Goal: Find specific page/section

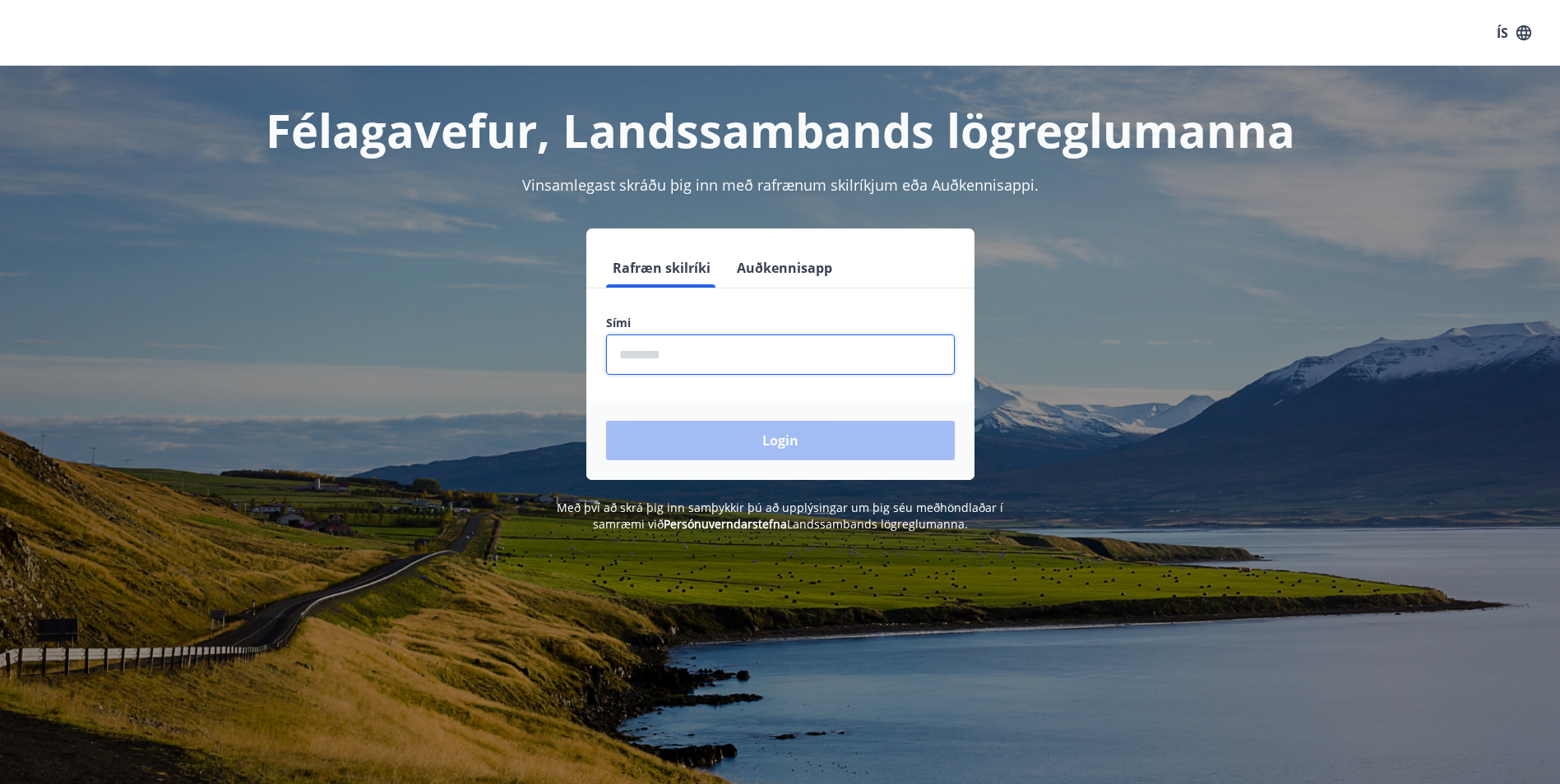
click at [670, 346] on input "phone" at bounding box center [780, 355] width 348 height 40
type input "********"
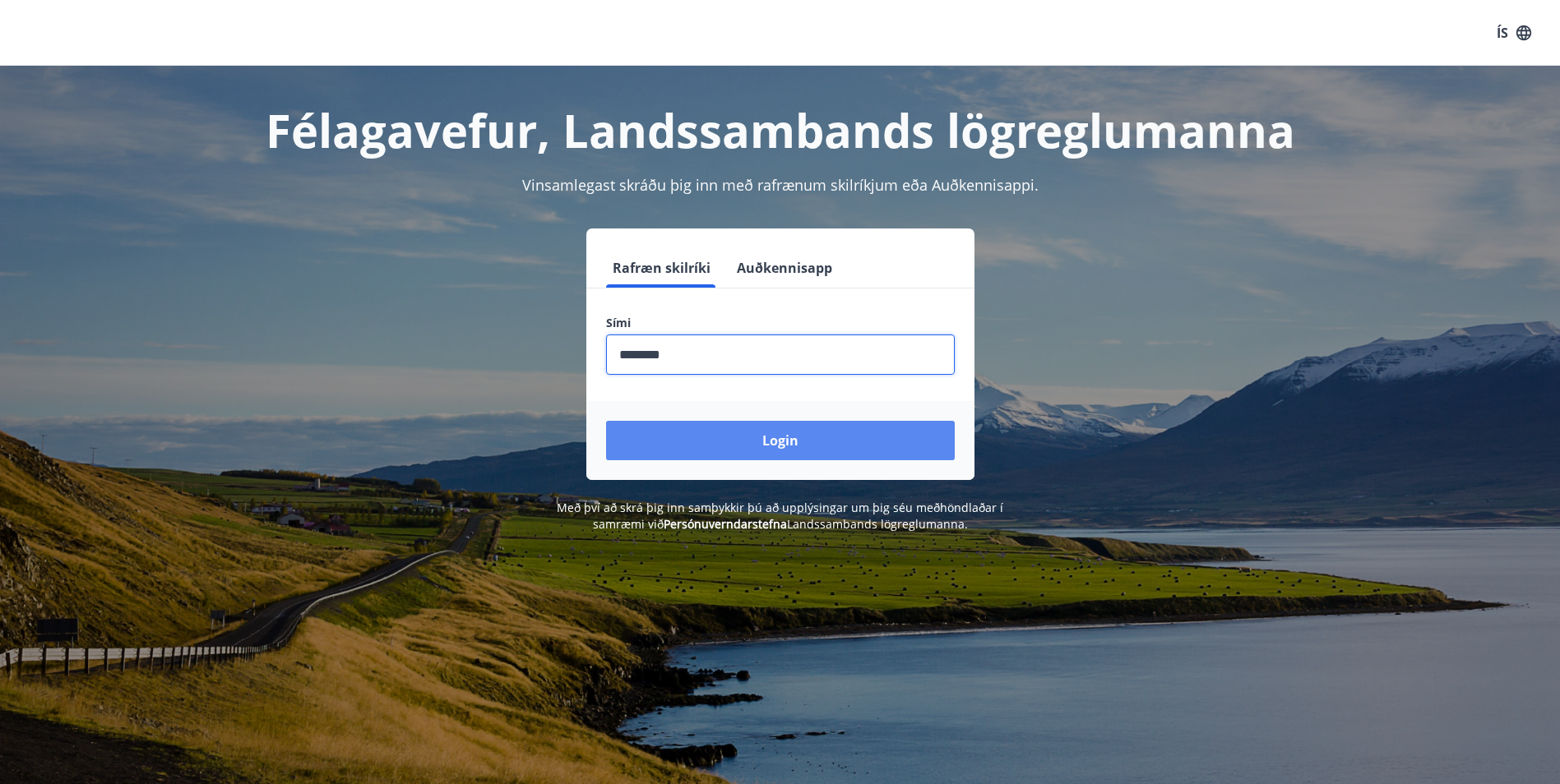
click at [827, 446] on button "Login" at bounding box center [780, 440] width 348 height 40
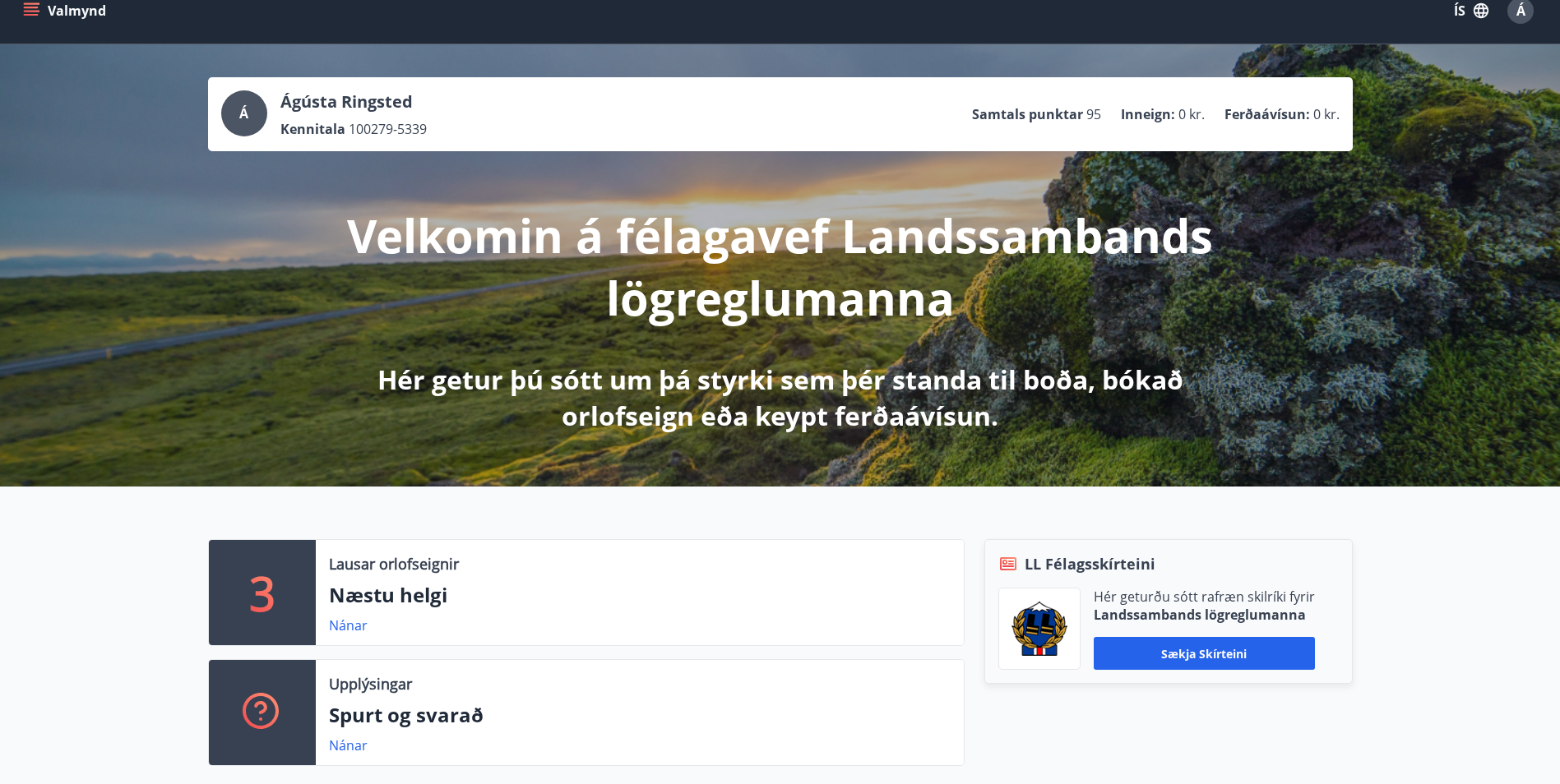
scroll to position [11, 0]
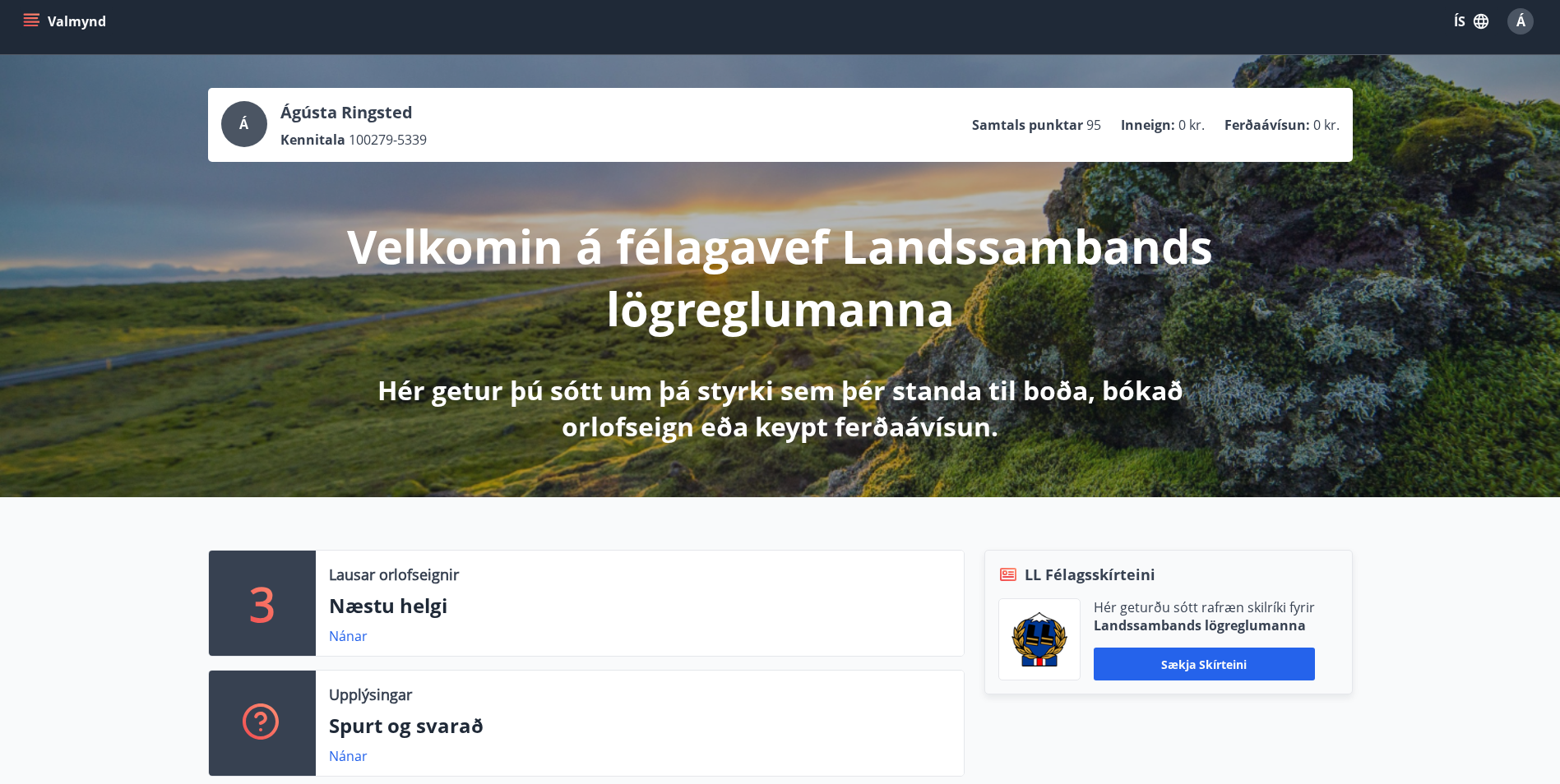
click at [48, 17] on button "Valmynd" at bounding box center [66, 21] width 93 height 30
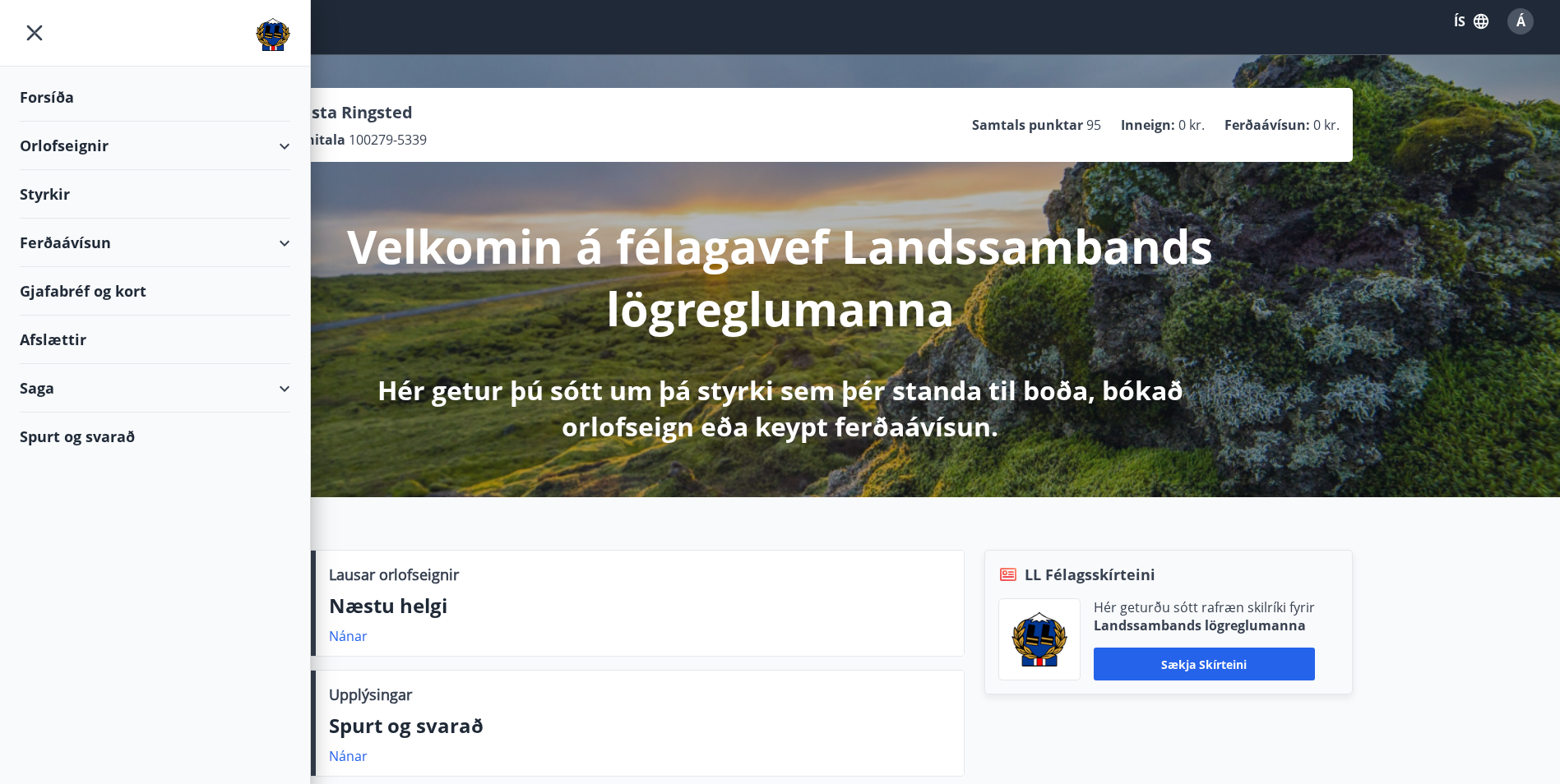
click at [82, 293] on div "Gjafabréf og kort" at bounding box center [155, 291] width 271 height 48
